Goal: Information Seeking & Learning: Find specific fact

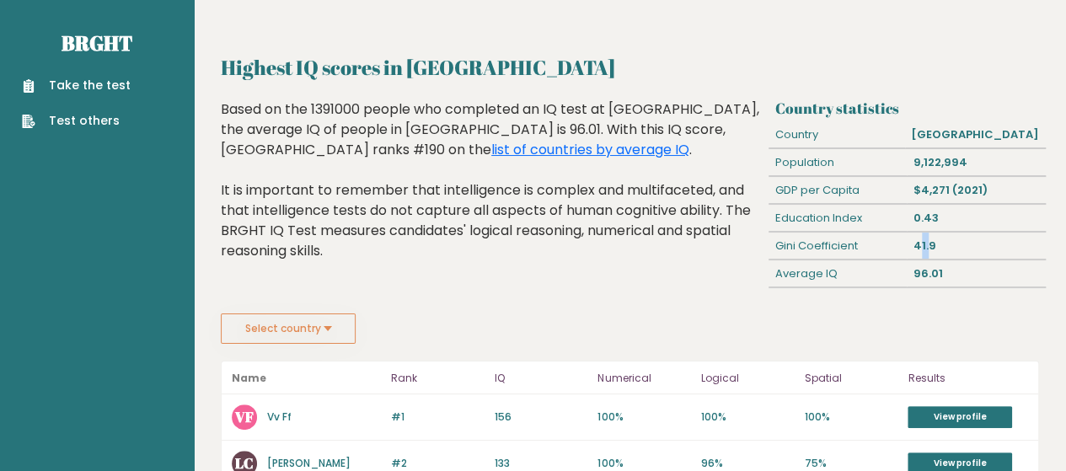
click at [928, 245] on div "41.9" at bounding box center [975, 246] width 138 height 27
drag, startPoint x: 912, startPoint y: 270, endPoint x: 935, endPoint y: 271, distance: 22.8
click at [935, 271] on div "96.01" at bounding box center [975, 273] width 138 height 27
click at [323, 313] on button "Select country" at bounding box center [288, 328] width 135 height 30
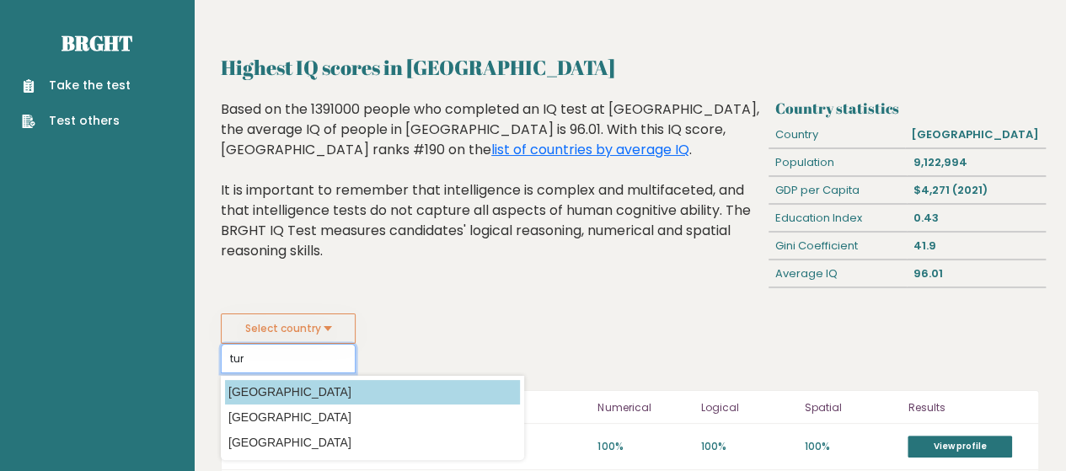
type input "tur"
click at [357, 380] on option "[GEOGRAPHIC_DATA]" at bounding box center [372, 392] width 295 height 24
